Goal: Task Accomplishment & Management: Complete application form

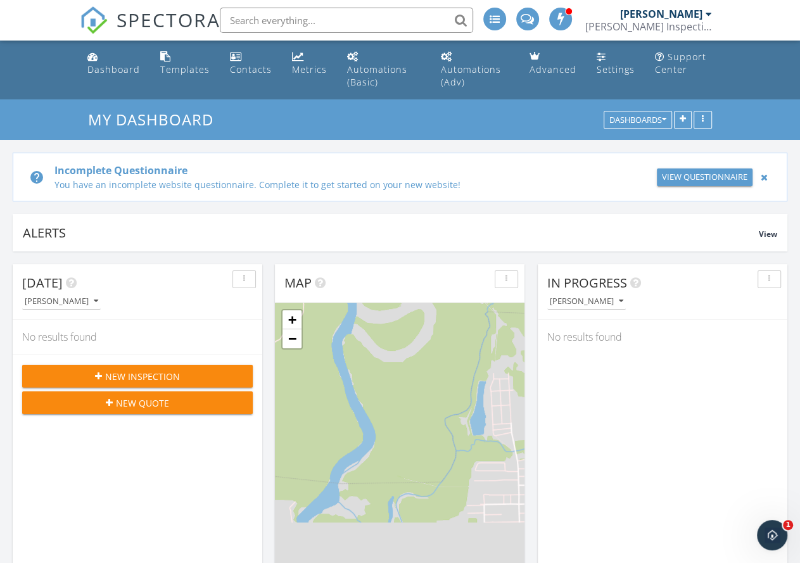
click at [102, 373] on icon "button" at bounding box center [98, 376] width 7 height 9
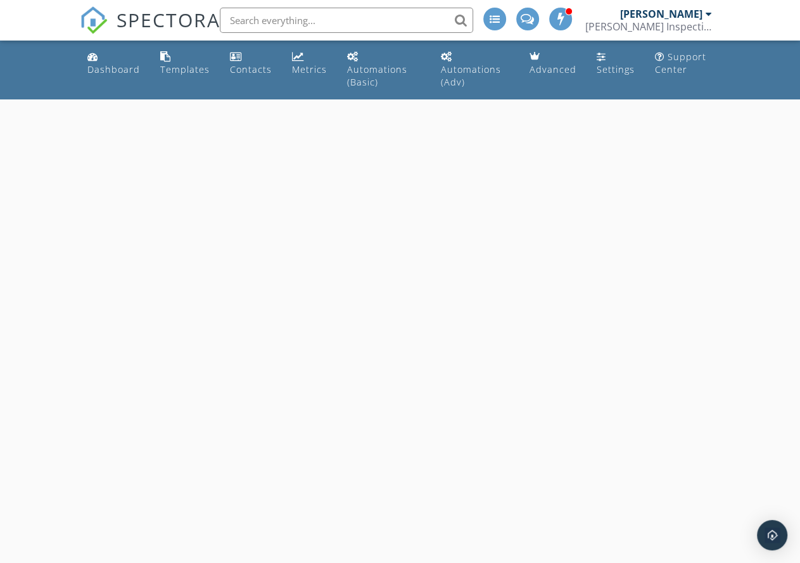
select select "8"
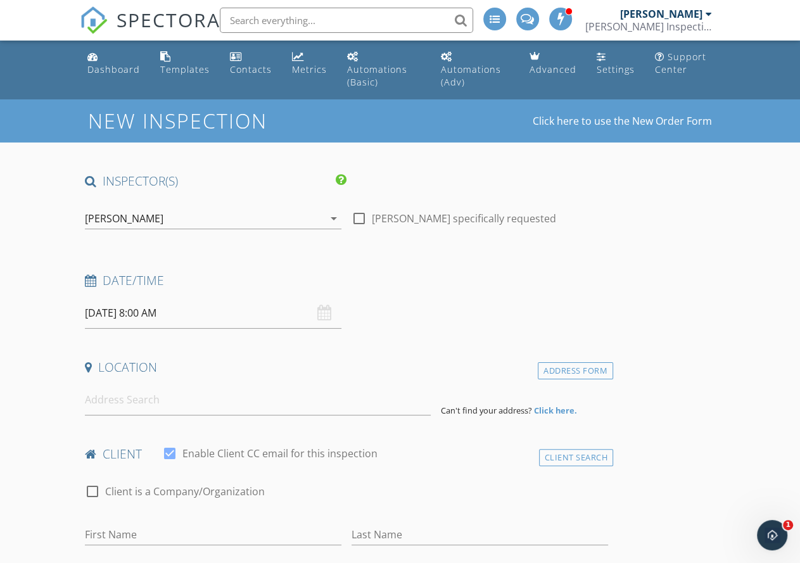
click at [128, 320] on input "09/30/2025 8:00 AM" at bounding box center [213, 313] width 257 height 31
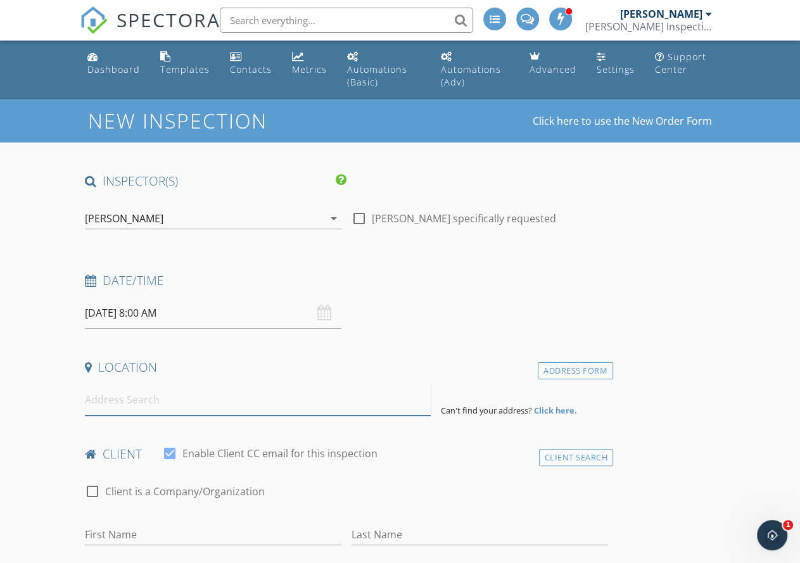
click at [113, 402] on input at bounding box center [257, 400] width 345 height 31
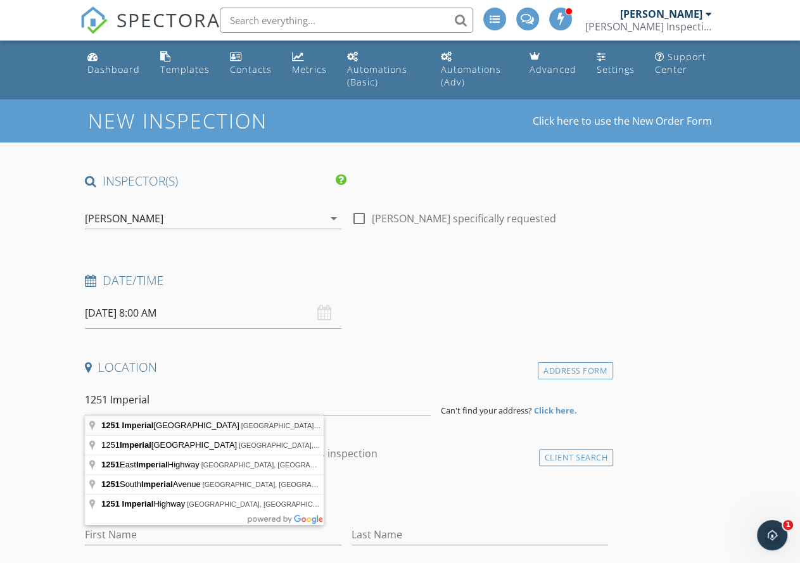
type input "1251 Imperial Ranch Way, Dayton, TX, USA"
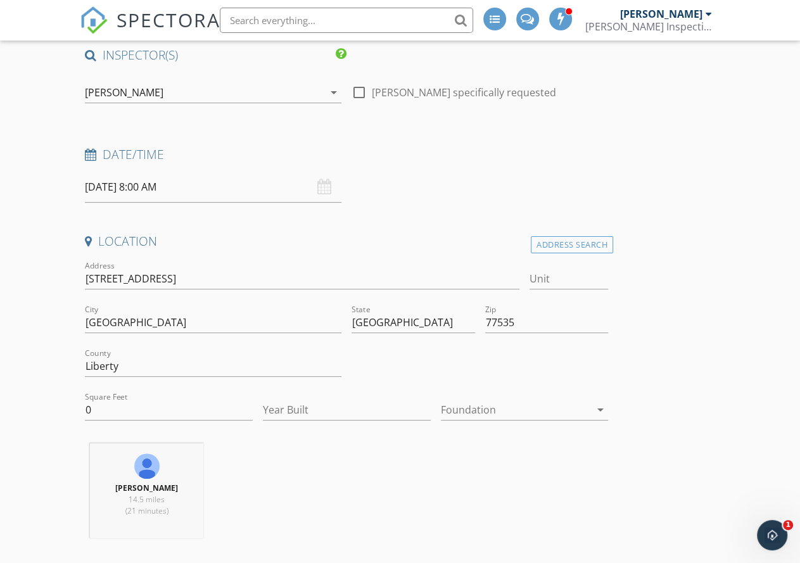
scroll to position [127, 0]
drag, startPoint x: 118, startPoint y: 413, endPoint x: 52, endPoint y: 426, distance: 67.1
type input "2100"
click at [263, 415] on input "Year Built" at bounding box center [347, 409] width 168 height 21
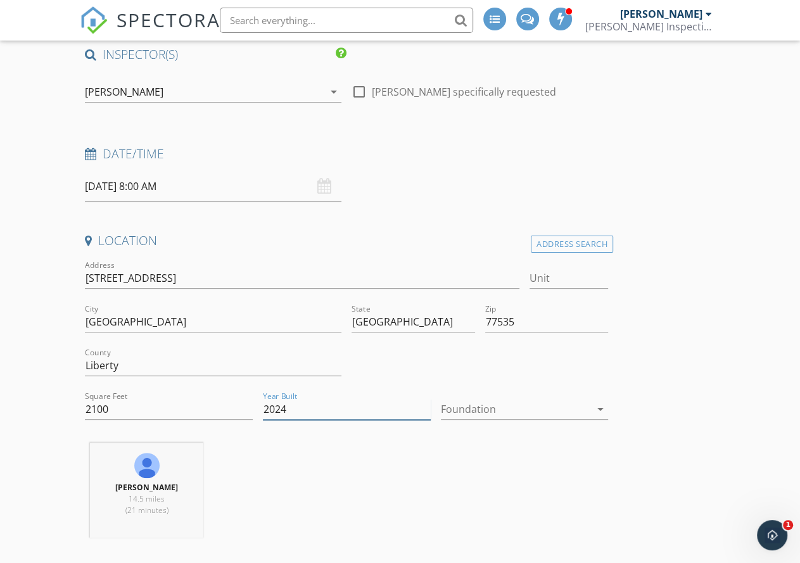
type input "2024"
click at [441, 406] on div at bounding box center [516, 409] width 150 height 20
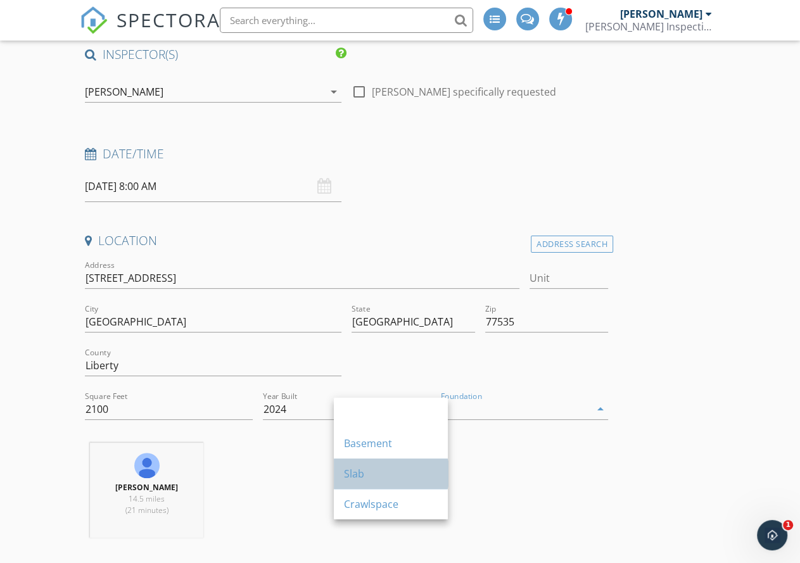
click at [385, 467] on div "Slab" at bounding box center [391, 473] width 94 height 15
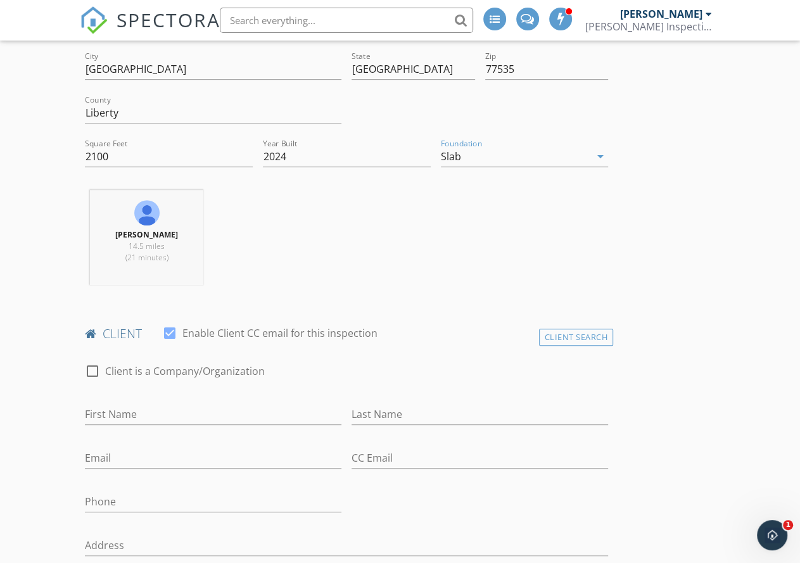
scroll to position [380, 0]
click at [215, 425] on input "First Name" at bounding box center [213, 414] width 257 height 21
type input "[PERSON_NAME]"
type input "[GEOGRAPHIC_DATA]"
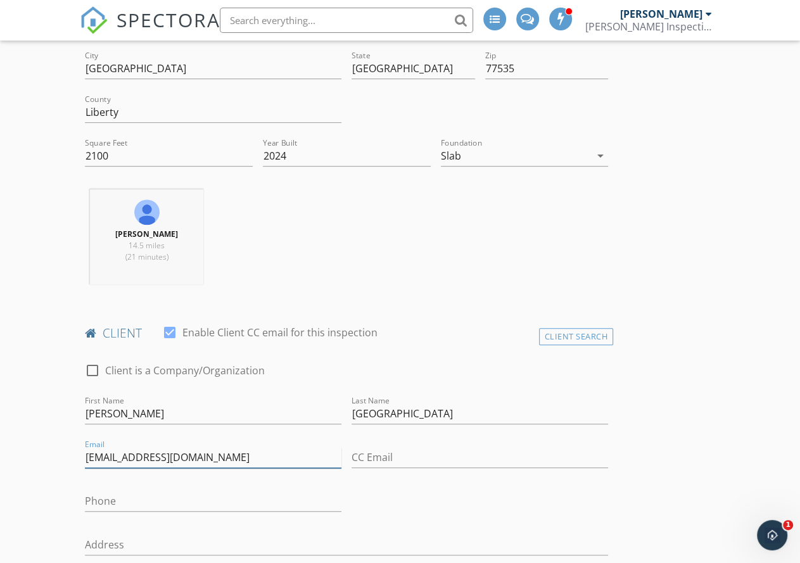
type input "[EMAIL_ADDRESS][DOMAIN_NAME]"
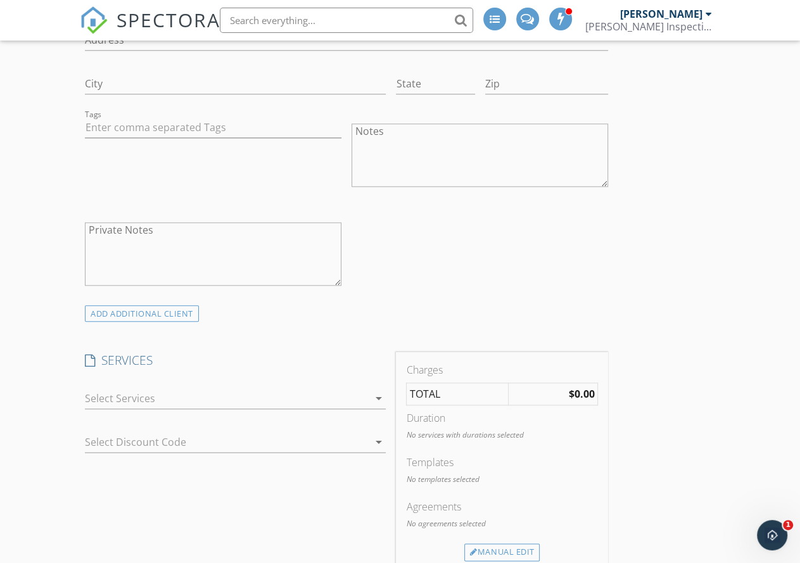
type input "[PHONE_NUMBER]"
click at [156, 409] on div at bounding box center [226, 398] width 283 height 20
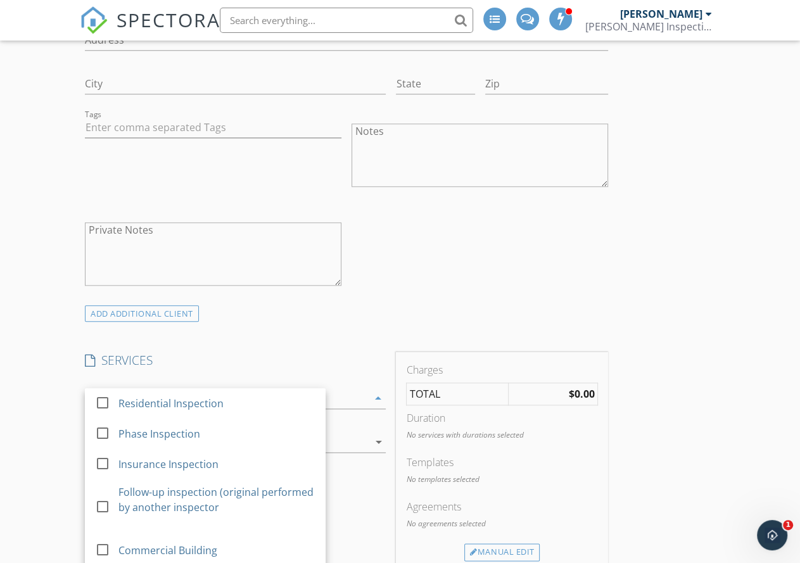
scroll to position [887, 0]
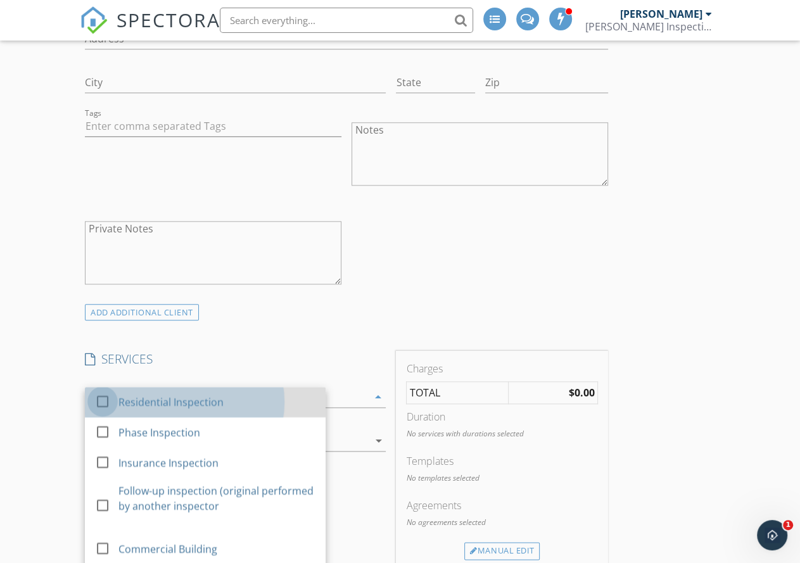
click at [113, 410] on div at bounding box center [103, 401] width 22 height 22
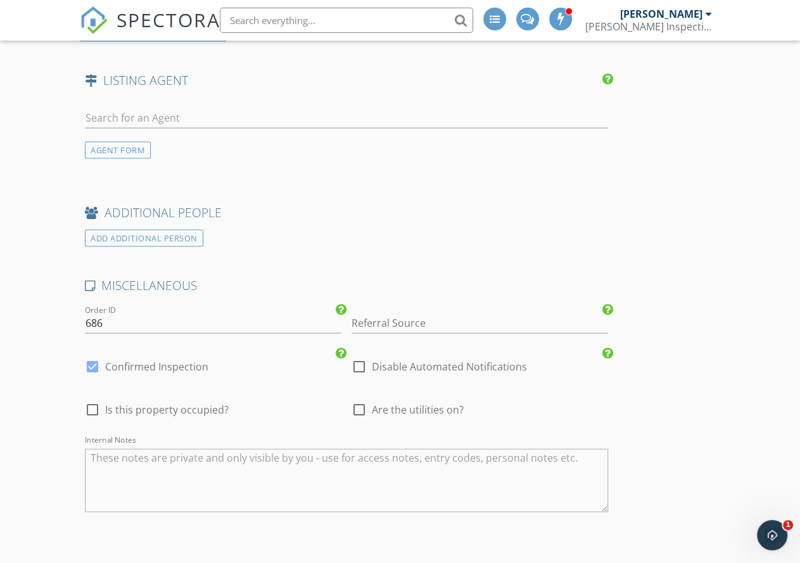
scroll to position [1837, 0]
click at [93, 420] on div at bounding box center [93, 410] width 22 height 22
checkbox input "true"
click at [349, 420] on div at bounding box center [360, 410] width 22 height 22
checkbox input "true"
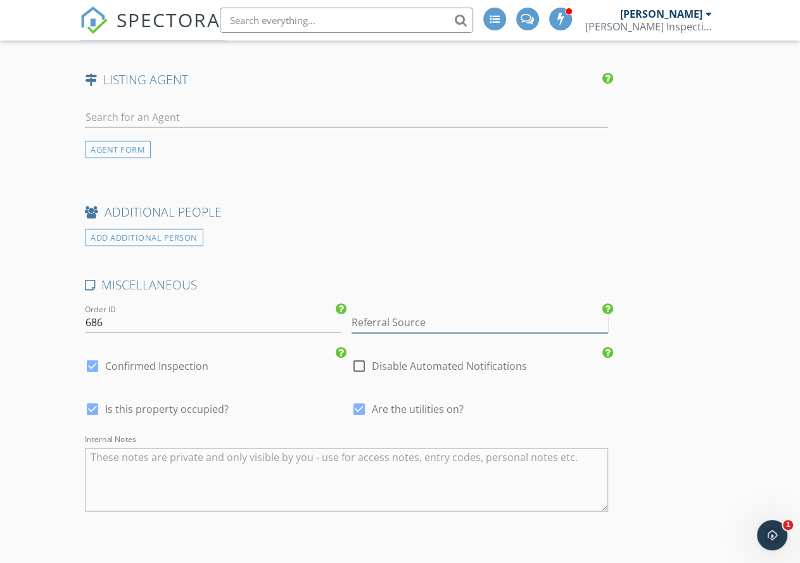
click at [352, 333] on input "Referral Source" at bounding box center [480, 322] width 257 height 21
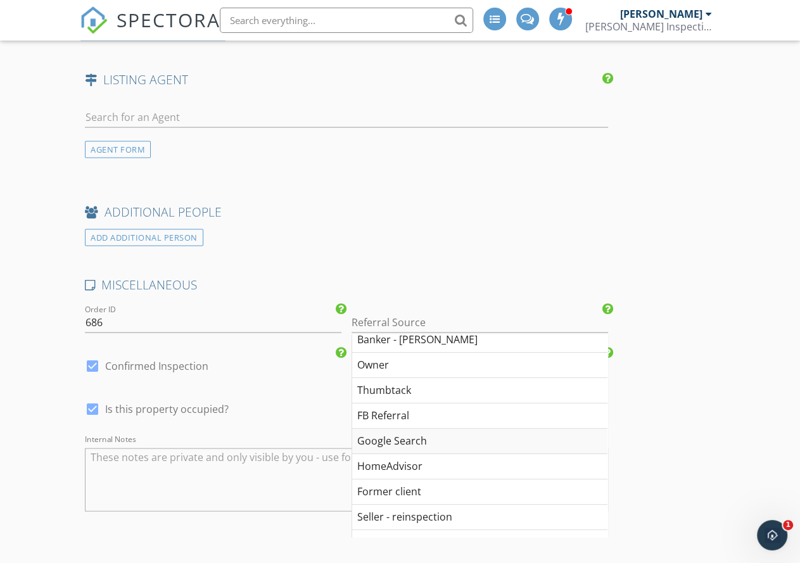
scroll to position [0, 0]
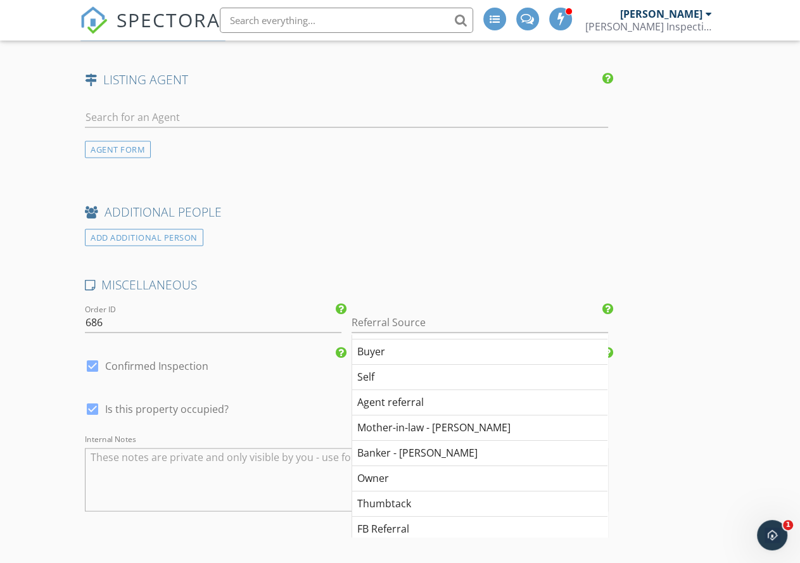
click at [352, 542] on div "Google Search" at bounding box center [479, 554] width 255 height 25
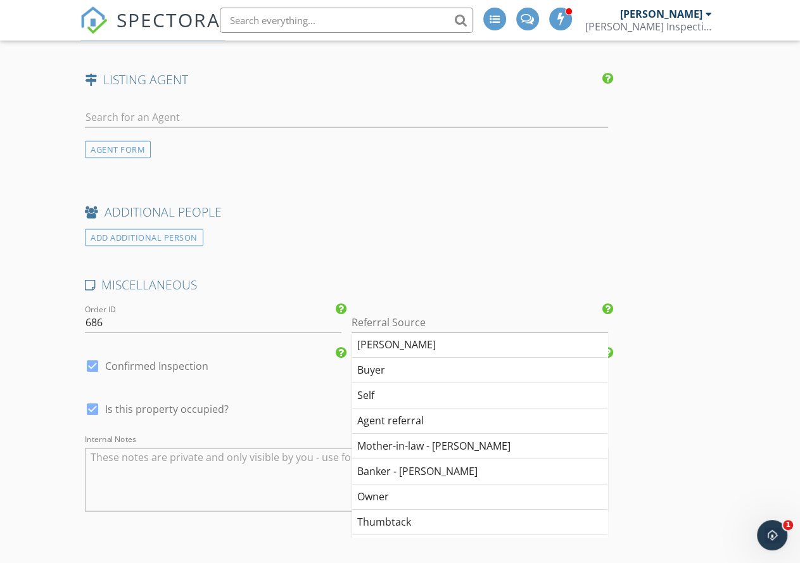
type input "Google Search"
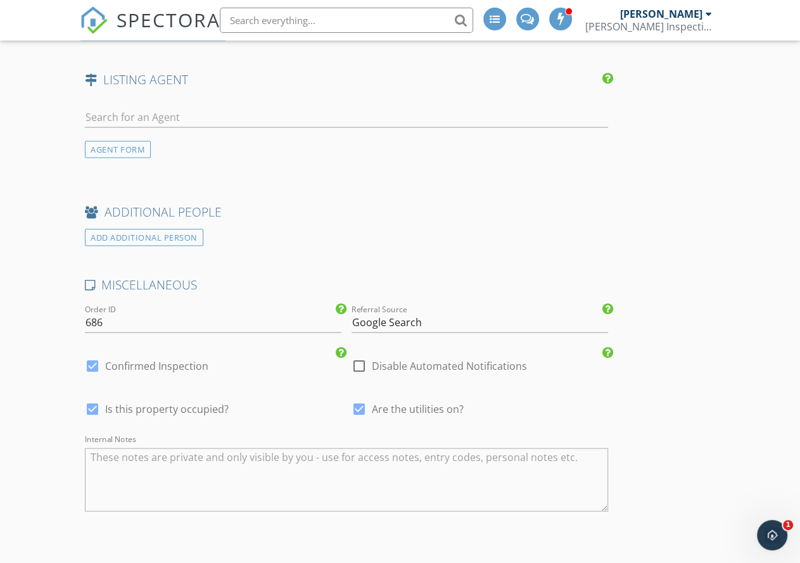
scroll to position [1838, 0]
click at [175, 490] on textarea "Internal Notes" at bounding box center [346, 479] width 523 height 63
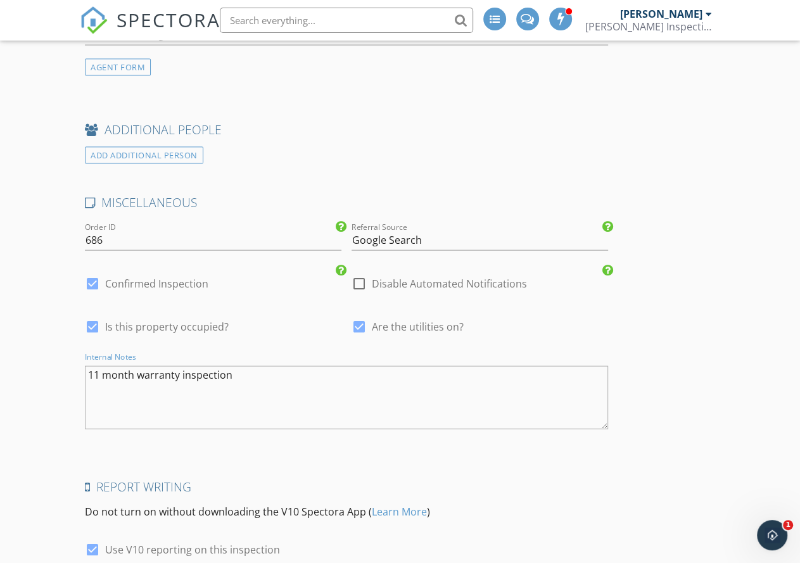
scroll to position [2176, 0]
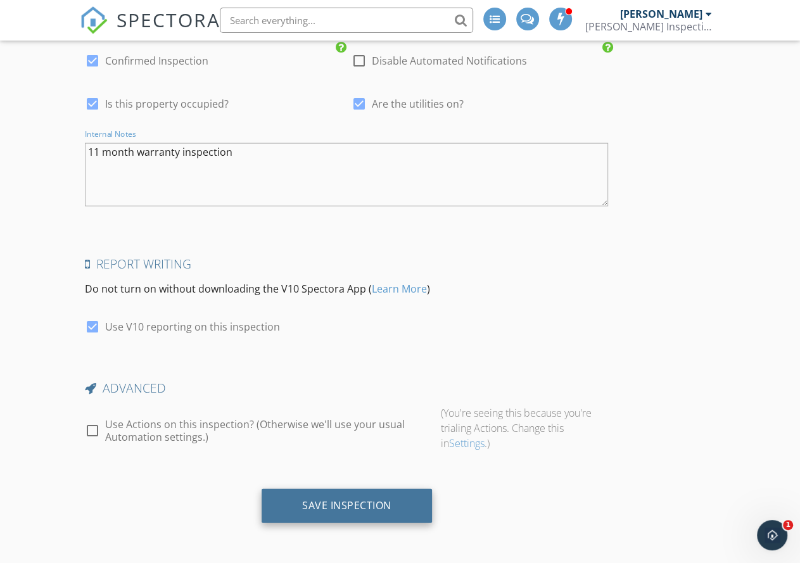
type textarea "11 month warranty inspection"
click at [302, 503] on div "Save Inspection" at bounding box center [346, 505] width 89 height 13
